Goal: Information Seeking & Learning: Check status

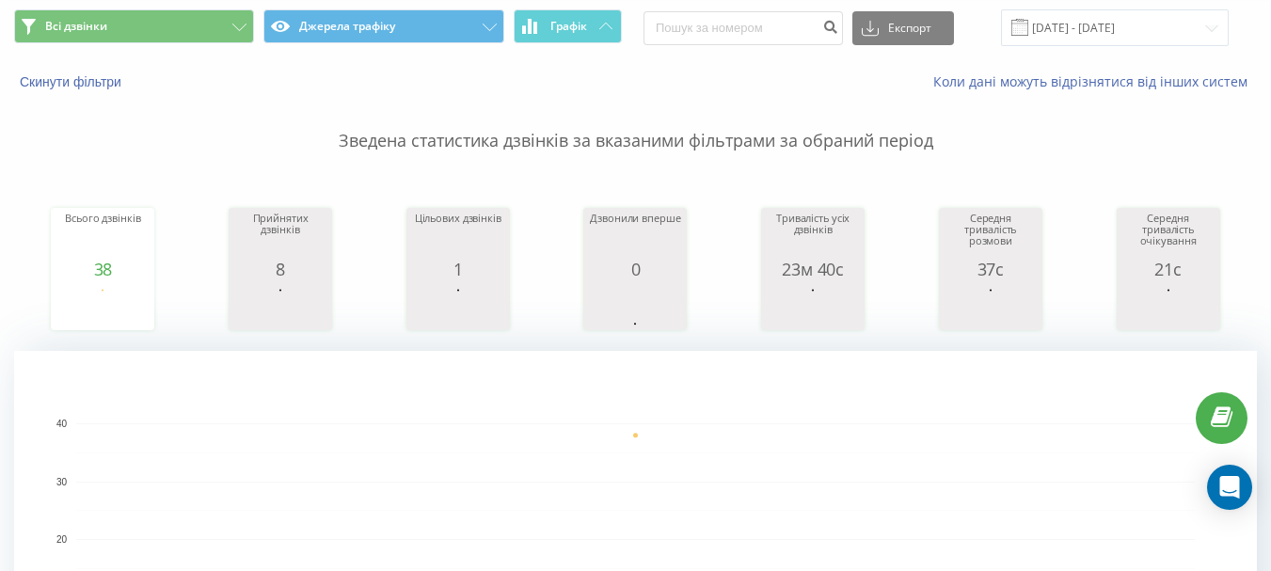
scroll to position [94, 0]
